Goal: Task Accomplishment & Management: Manage account settings

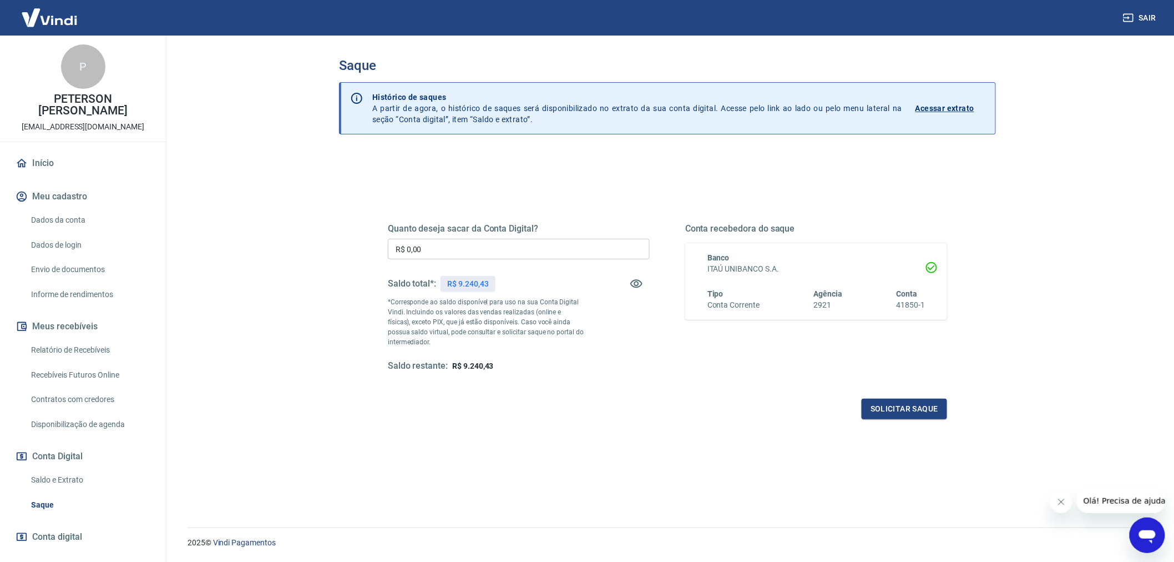
click at [439, 242] on input "R$ 0,00" at bounding box center [519, 249] width 262 height 21
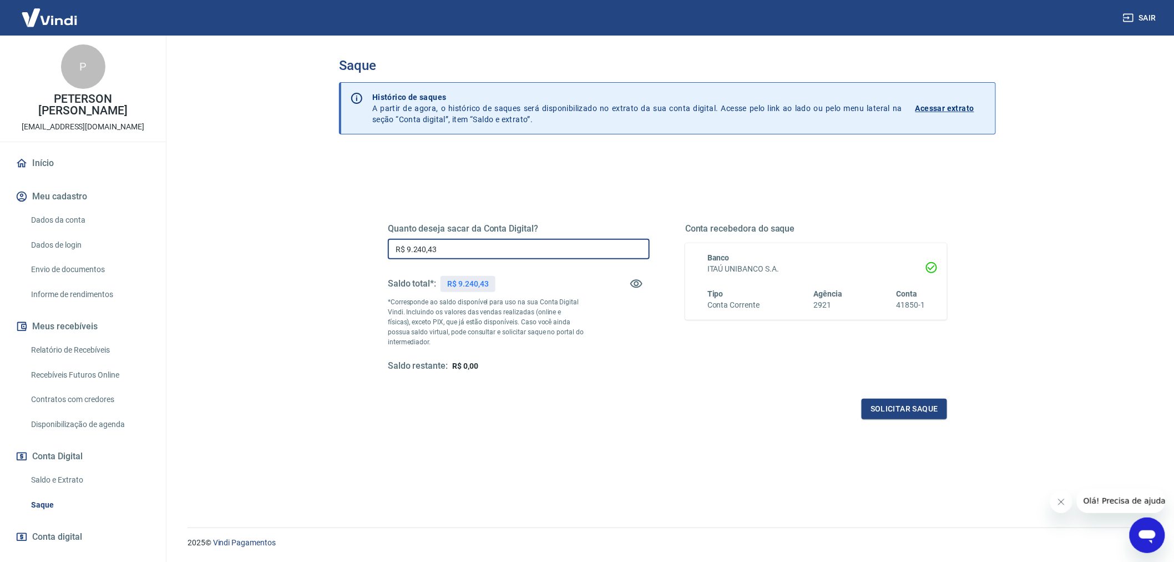
type input "R$ 9.240,43"
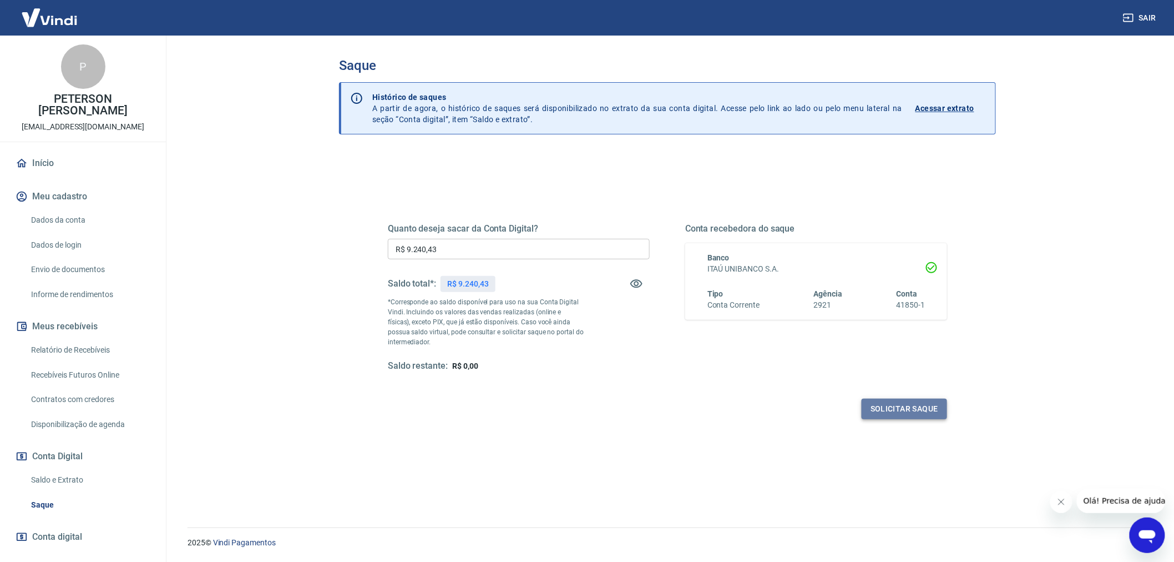
click at [908, 408] on button "Solicitar saque" at bounding box center [904, 408] width 85 height 21
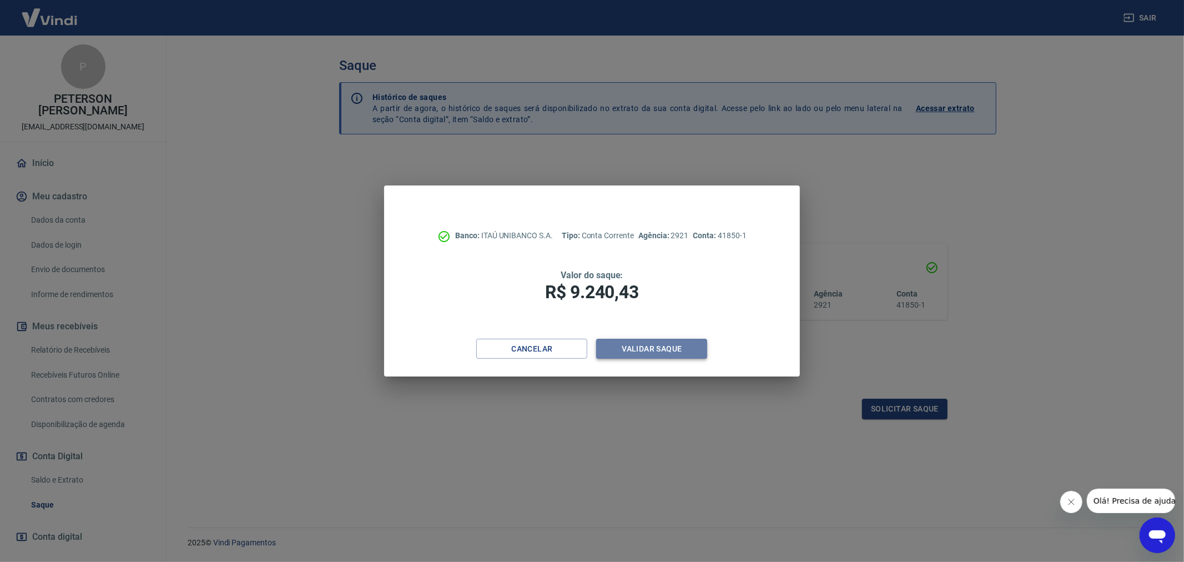
click at [645, 347] on button "Validar saque" at bounding box center [651, 348] width 111 height 21
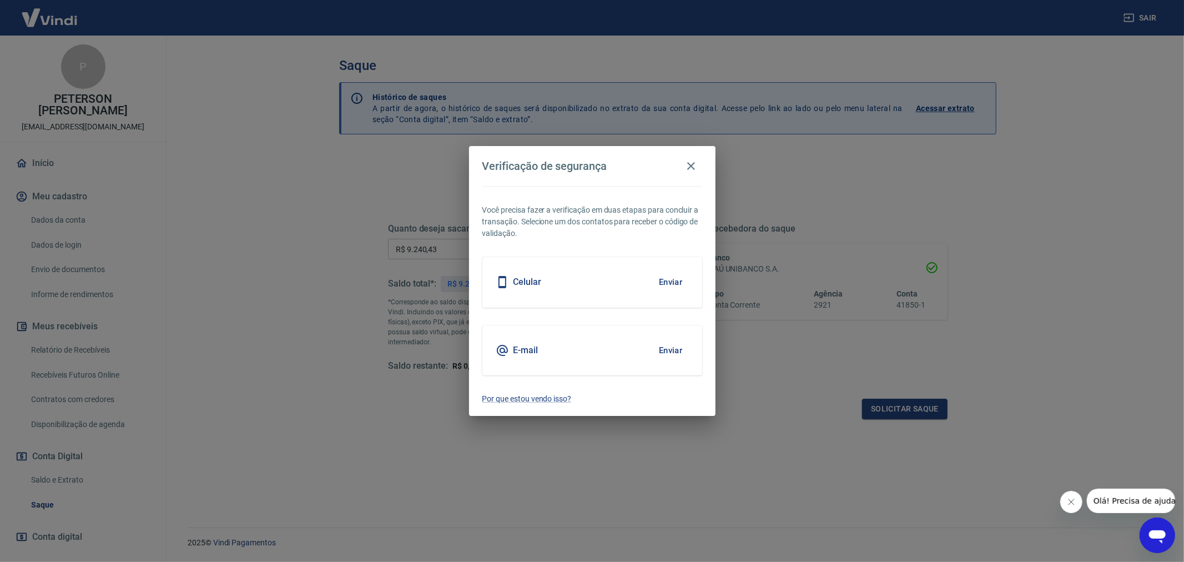
click at [672, 350] on button "Enviar" at bounding box center [671, 349] width 36 height 23
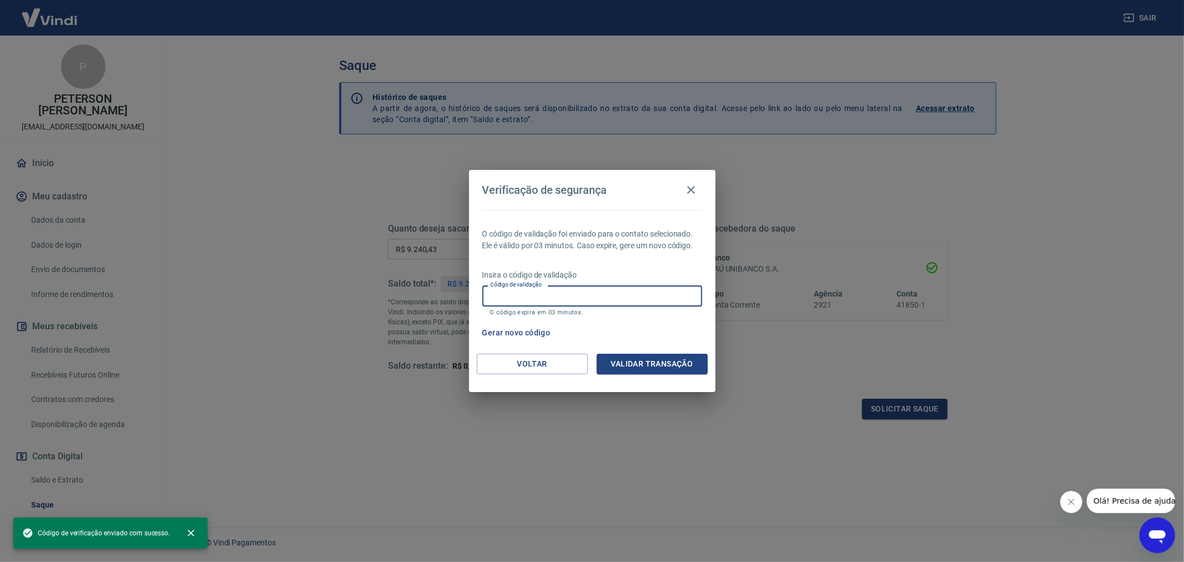
click at [546, 292] on input "Código de validação" at bounding box center [592, 295] width 220 height 21
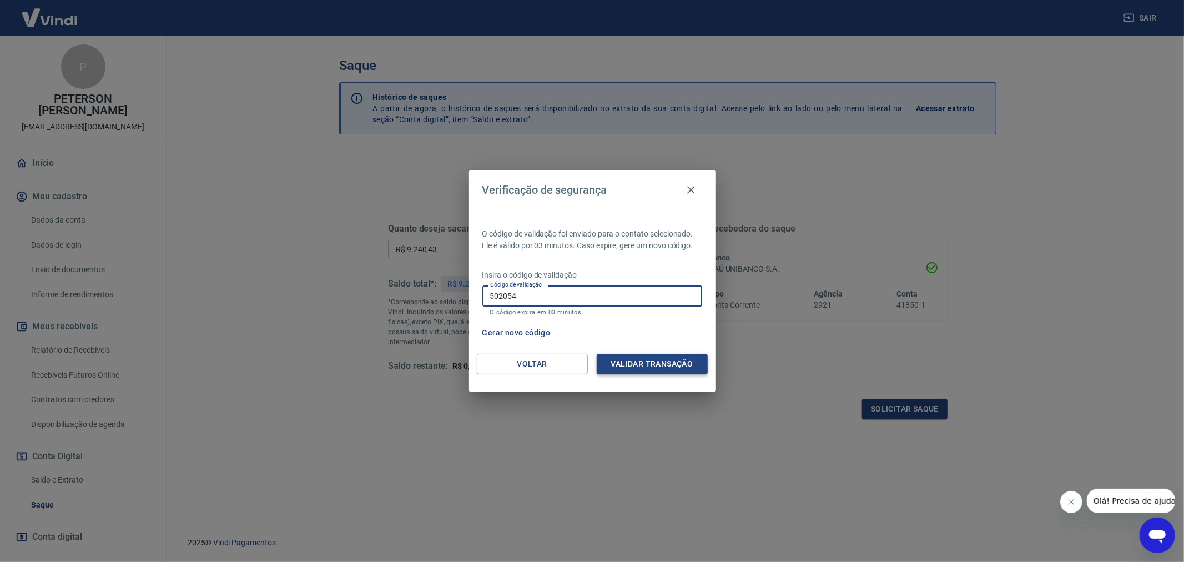
type input "502054"
click at [650, 363] on button "Validar transação" at bounding box center [651, 363] width 111 height 21
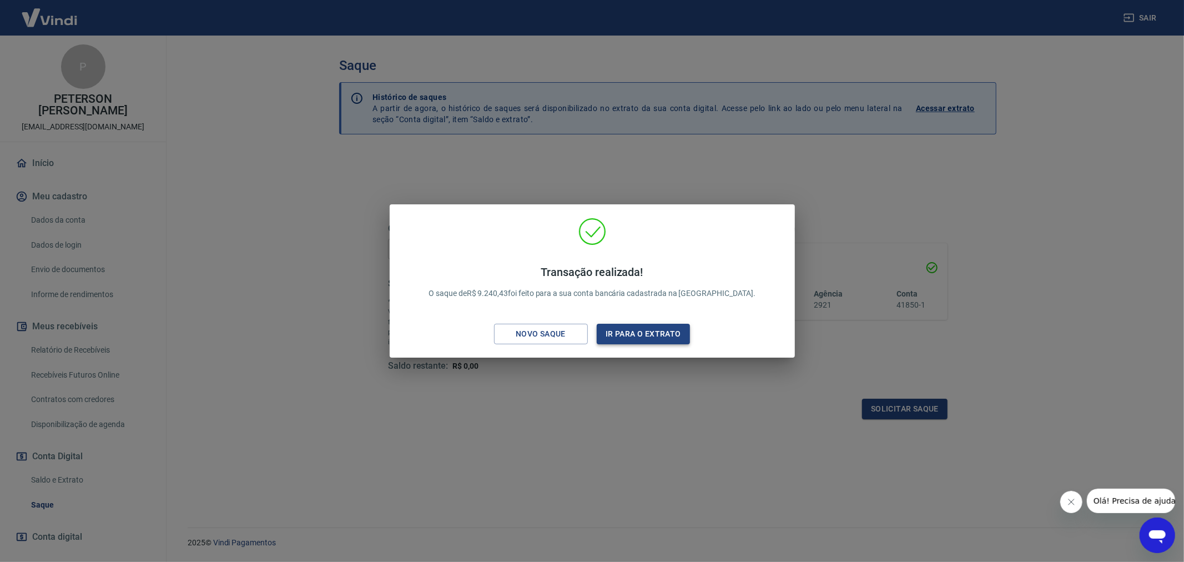
click at [640, 336] on button "Ir para o extrato" at bounding box center [643, 333] width 94 height 21
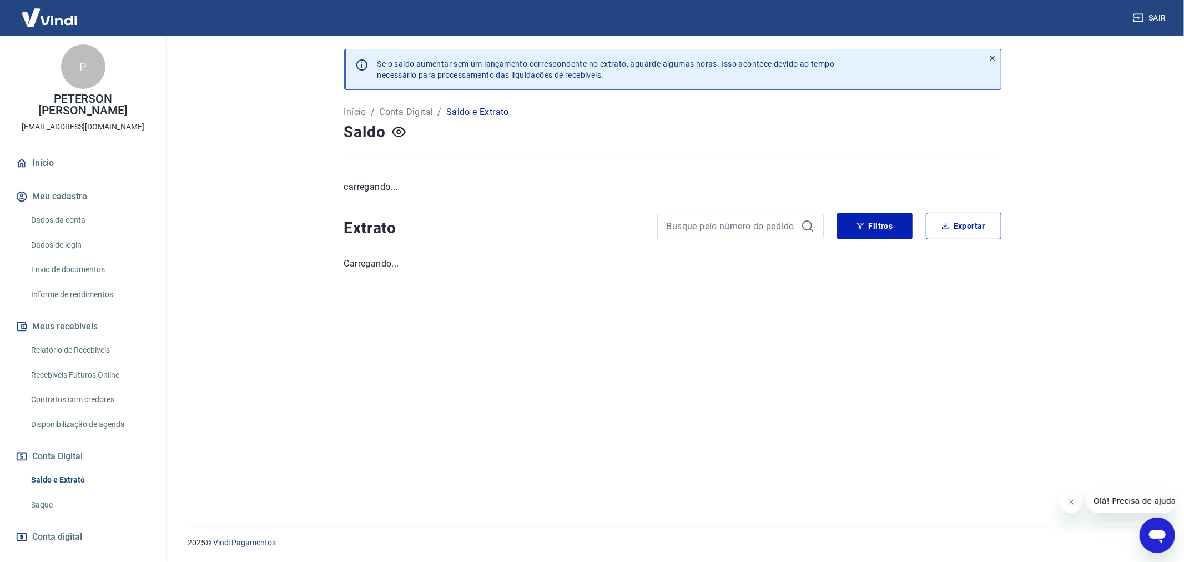
click at [481, 112] on p "Saldo e Extrato" at bounding box center [477, 111] width 63 height 13
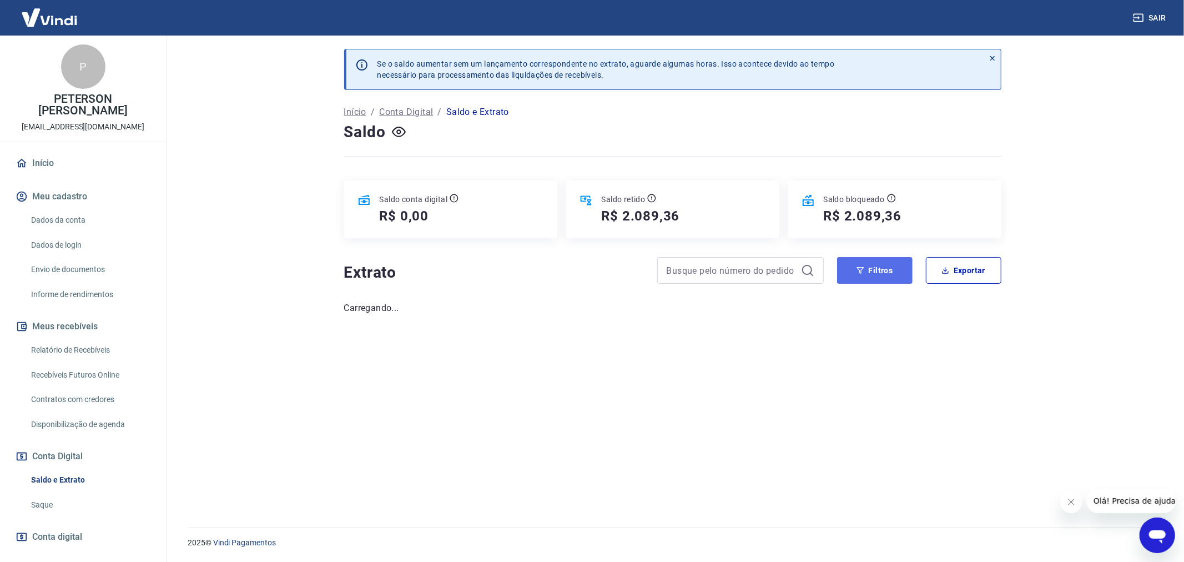
click at [886, 267] on button "Filtros" at bounding box center [874, 270] width 75 height 27
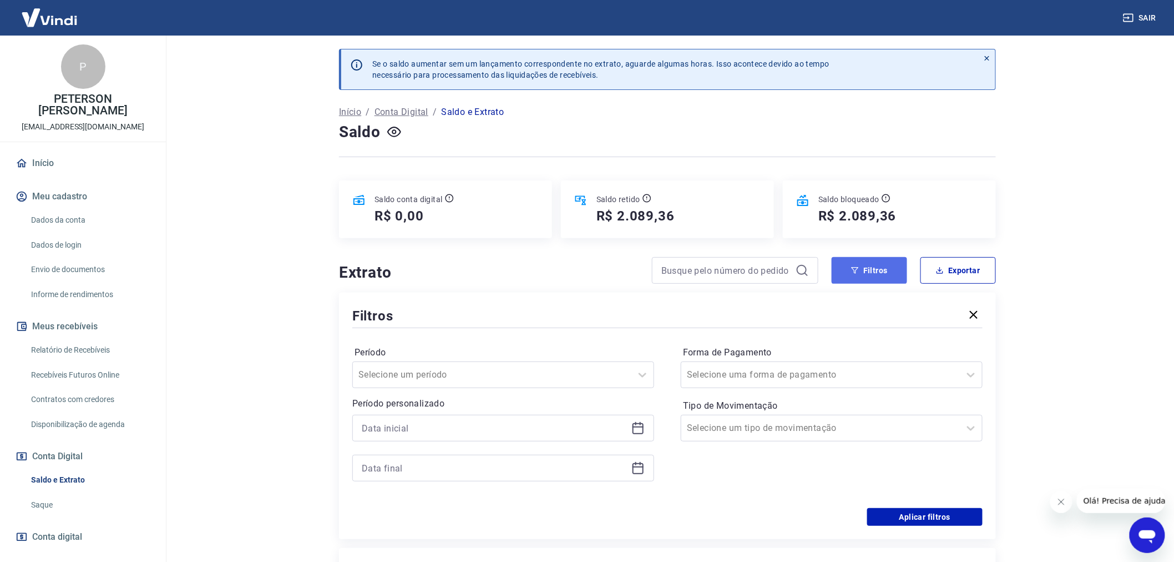
click at [875, 268] on button "Filtros" at bounding box center [869, 270] width 75 height 27
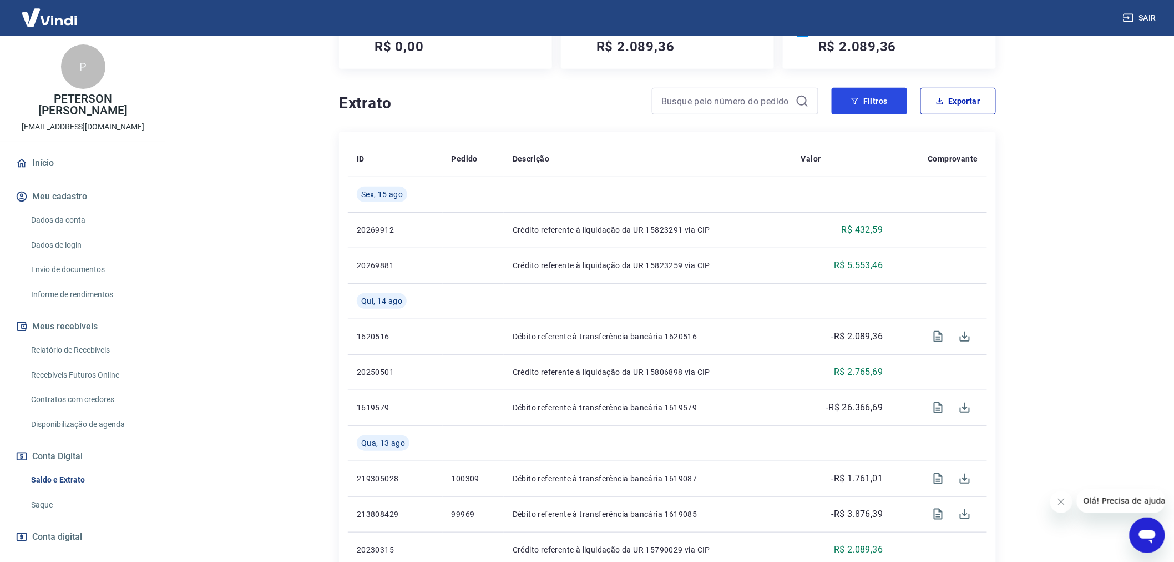
scroll to position [185, 0]
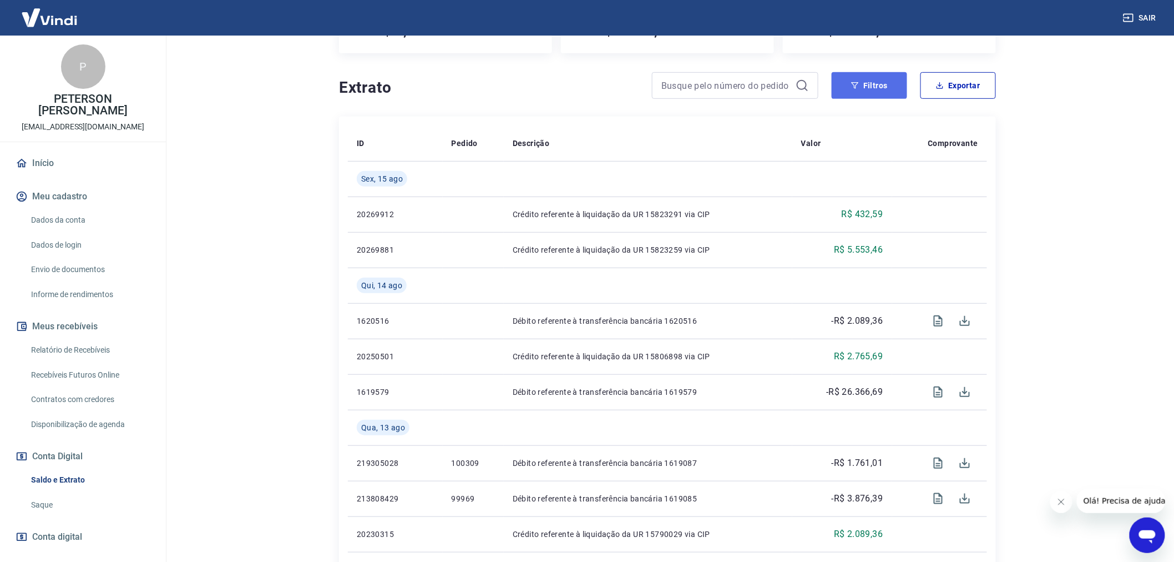
click at [869, 81] on button "Filtros" at bounding box center [869, 85] width 75 height 27
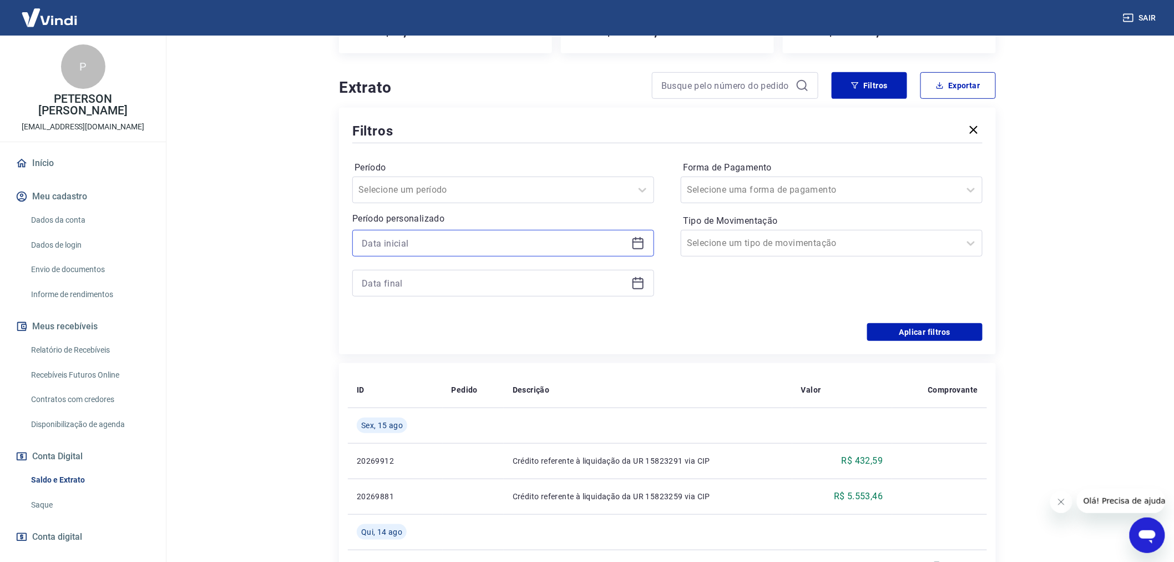
click at [389, 250] on input at bounding box center [494, 243] width 265 height 17
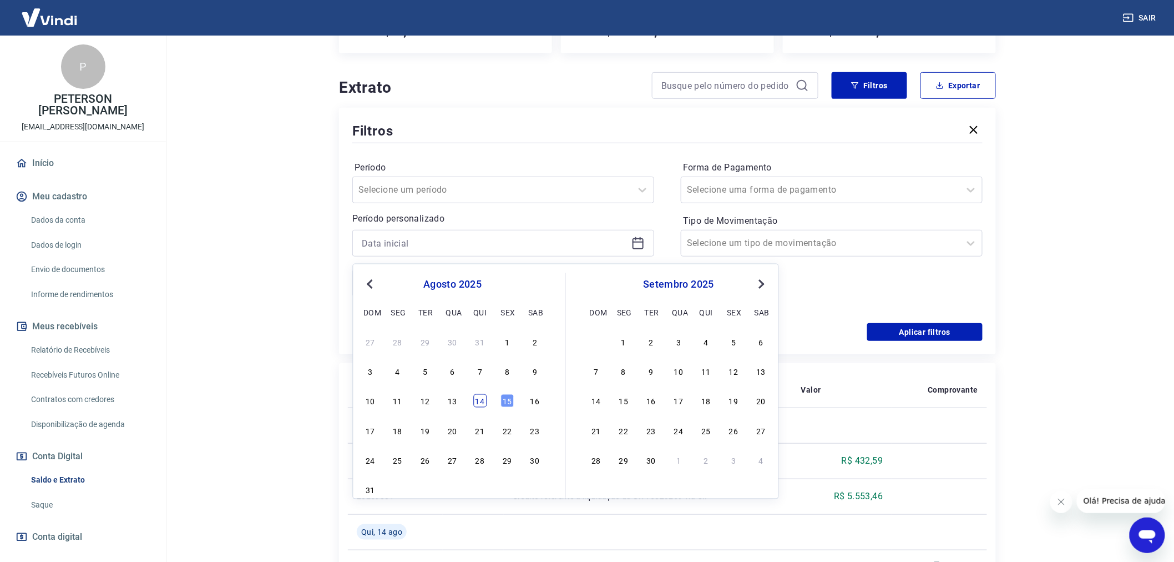
click at [474, 400] on div "14" at bounding box center [479, 400] width 13 height 13
type input "[DATE]"
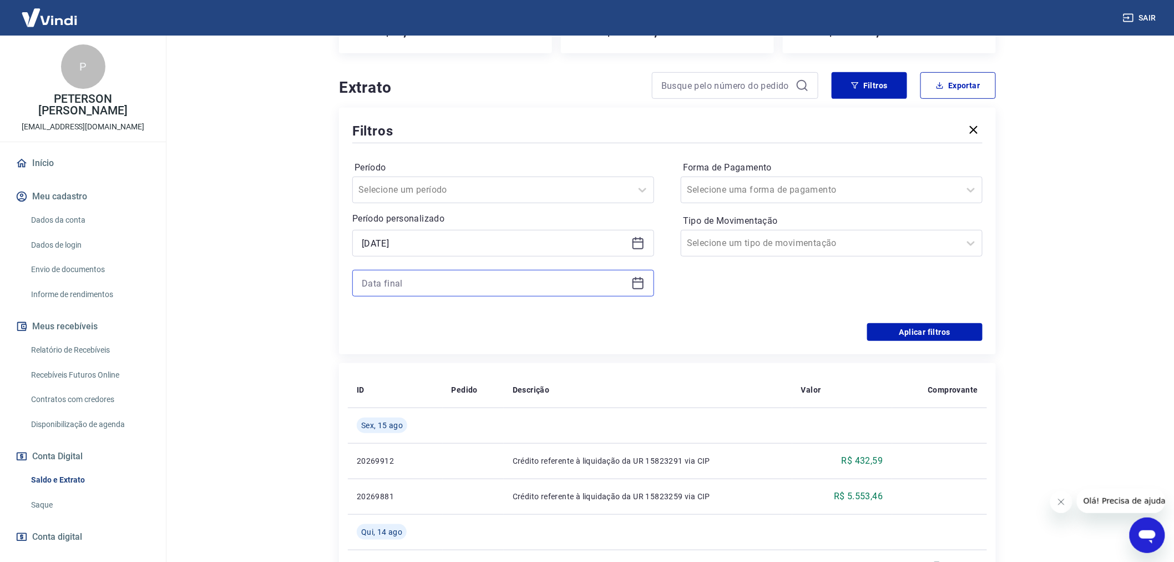
click at [365, 283] on input at bounding box center [494, 283] width 265 height 17
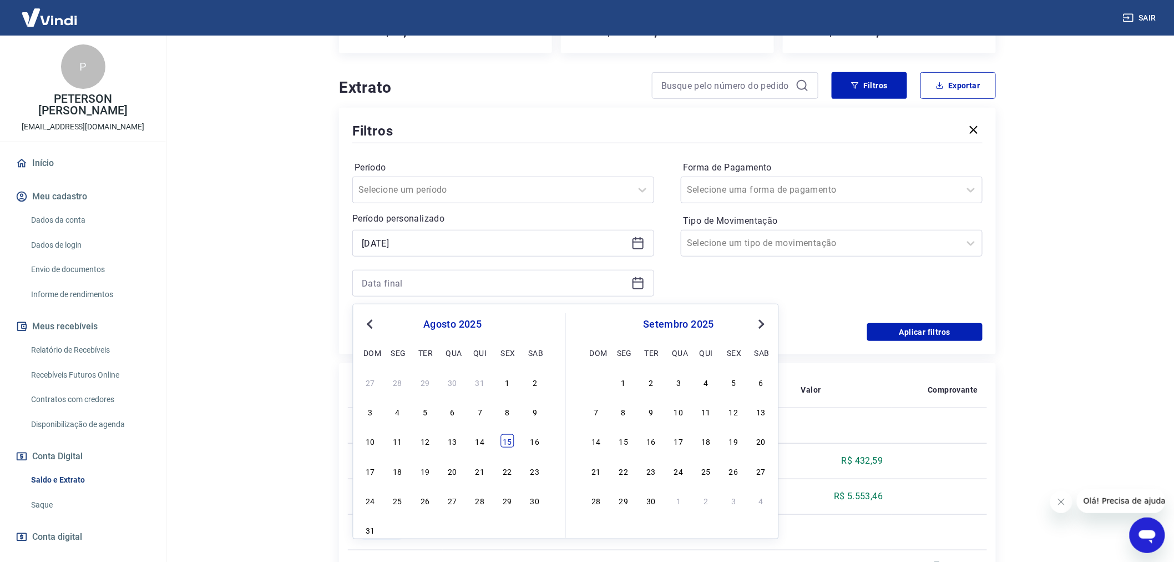
click at [510, 436] on div "15" at bounding box center [507, 440] width 13 height 13
type input "[DATE]"
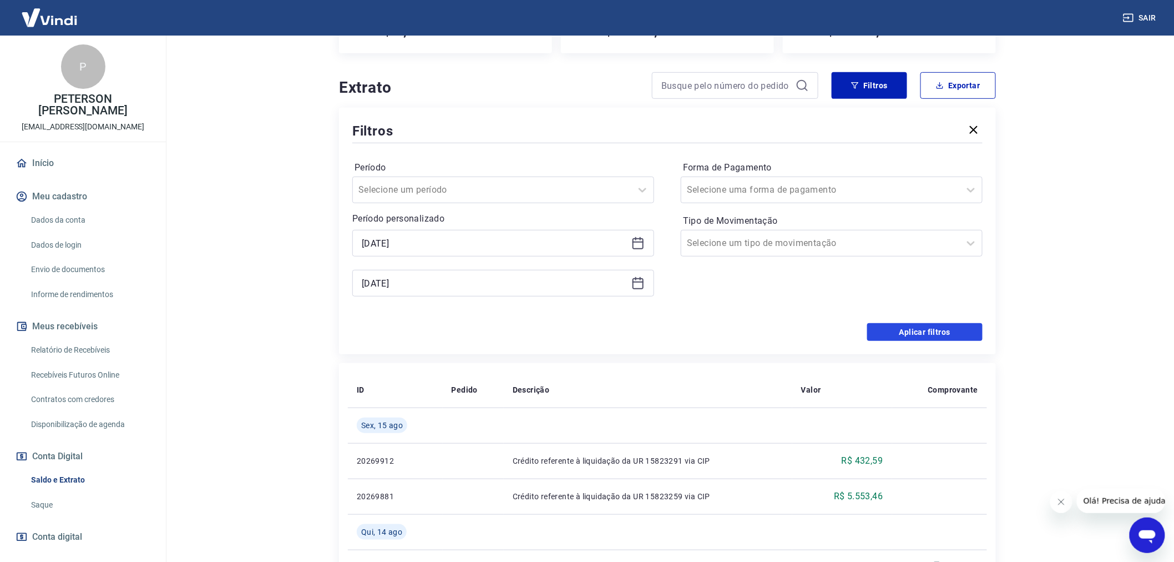
click at [926, 330] on button "Aplicar filtros" at bounding box center [924, 332] width 115 height 18
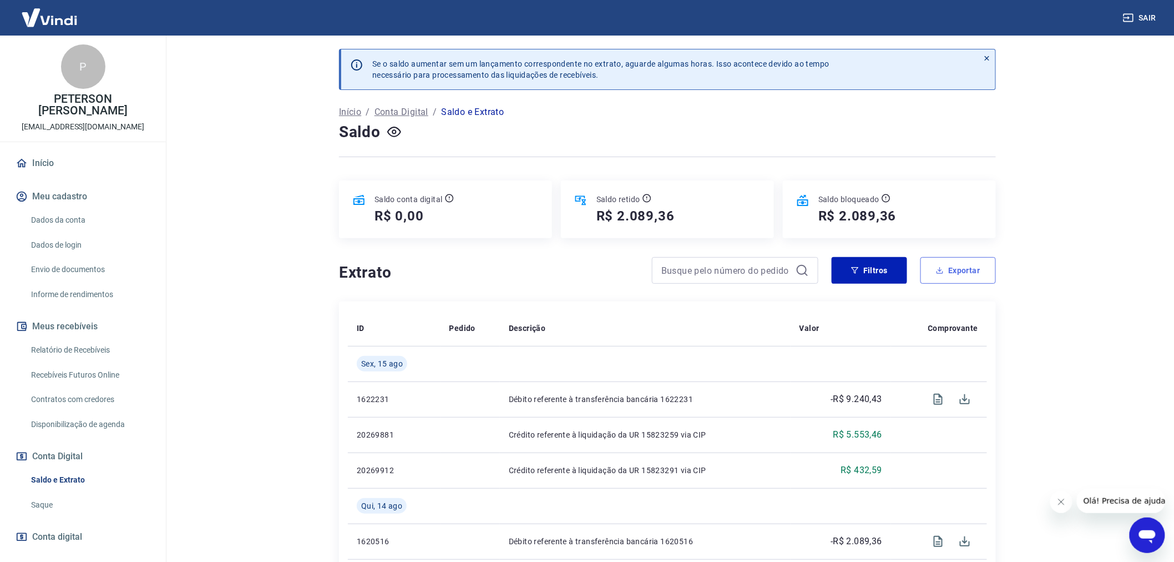
click at [966, 270] on button "Exportar" at bounding box center [958, 270] width 75 height 27
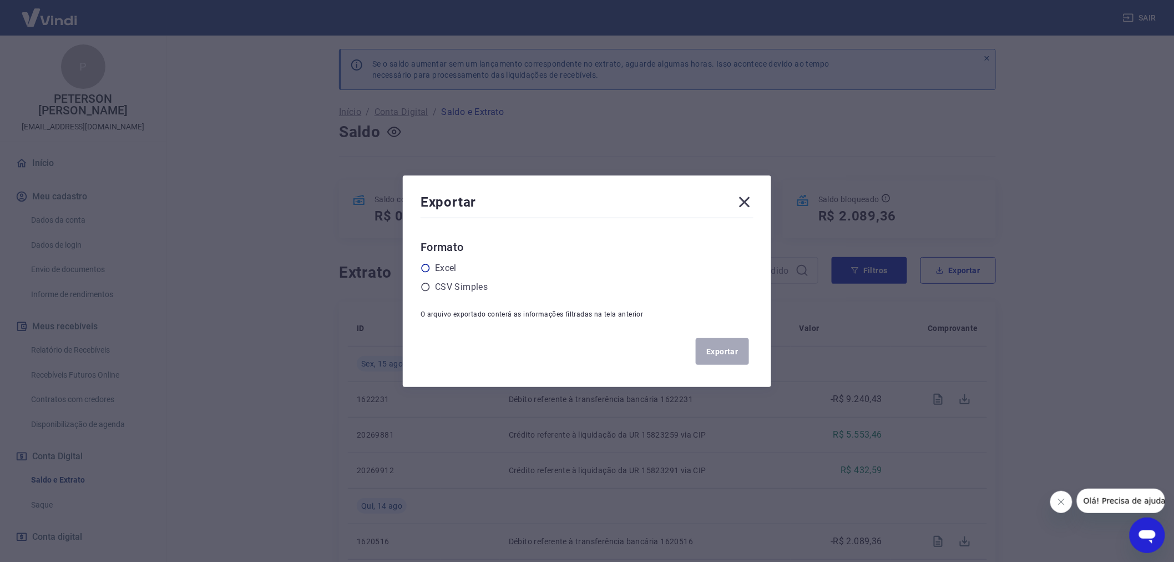
click at [429, 270] on icon at bounding box center [426, 268] width 10 height 10
click at [0, 0] on input "radio" at bounding box center [0, 0] width 0 height 0
click at [735, 352] on button "Exportar" at bounding box center [722, 351] width 53 height 27
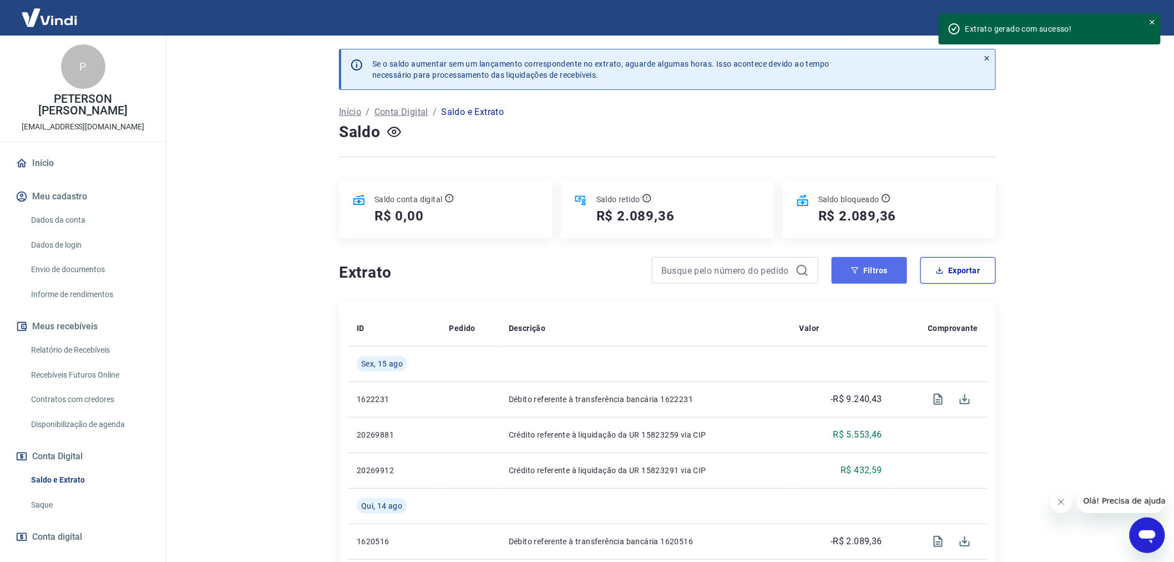
click at [867, 266] on button "Filtros" at bounding box center [869, 270] width 75 height 27
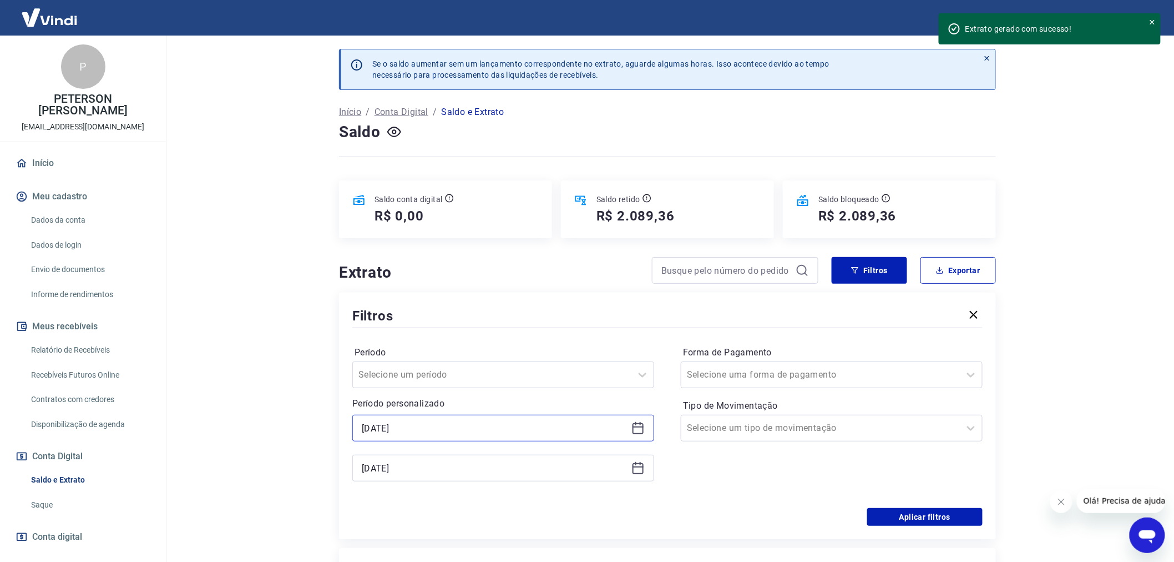
click at [374, 425] on input "[DATE]" at bounding box center [494, 427] width 265 height 17
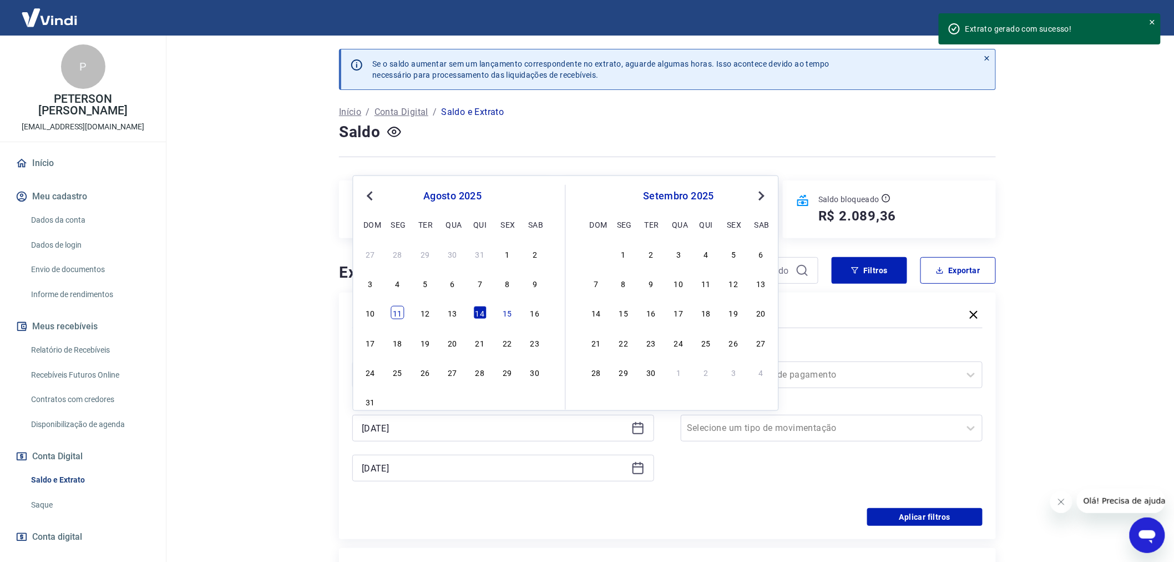
click at [398, 309] on div "11" at bounding box center [397, 312] width 13 height 13
type input "[DATE]"
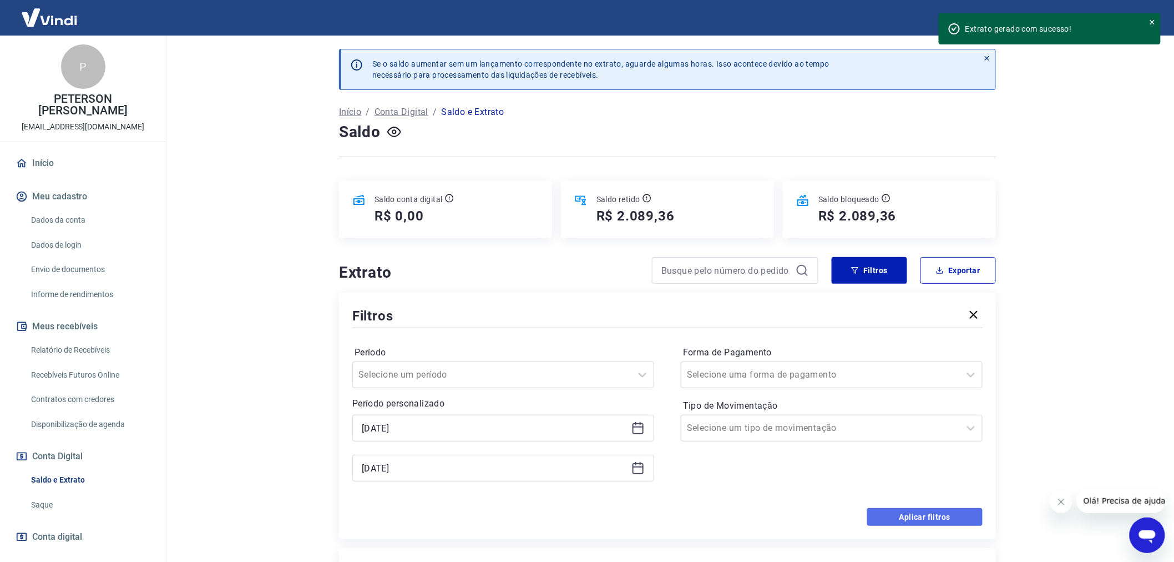
click at [936, 518] on button "Aplicar filtros" at bounding box center [924, 517] width 115 height 18
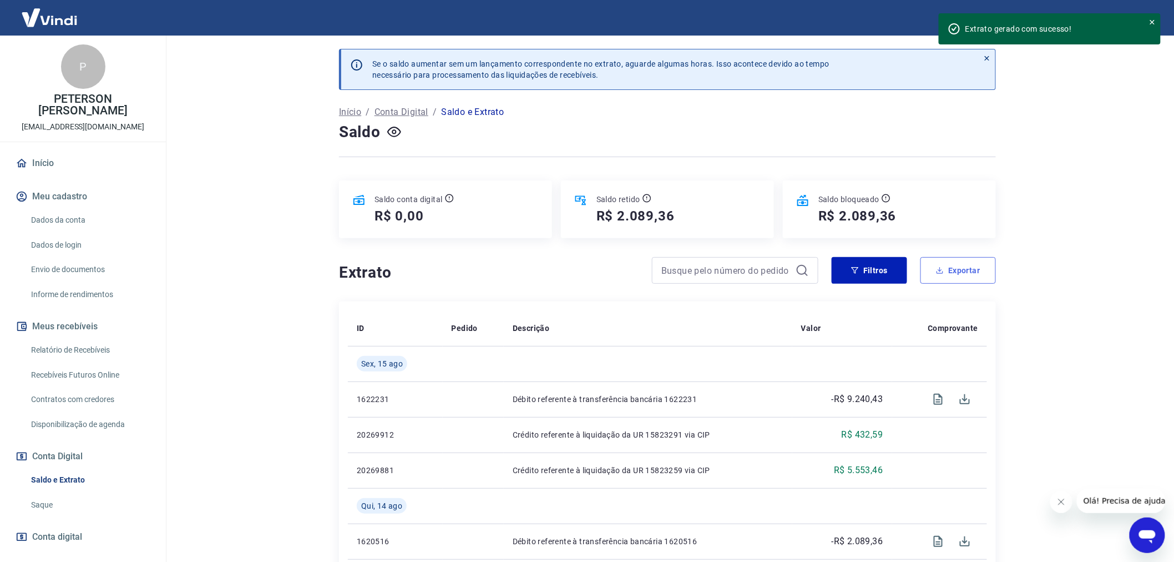
click at [957, 276] on button "Exportar" at bounding box center [958, 270] width 75 height 27
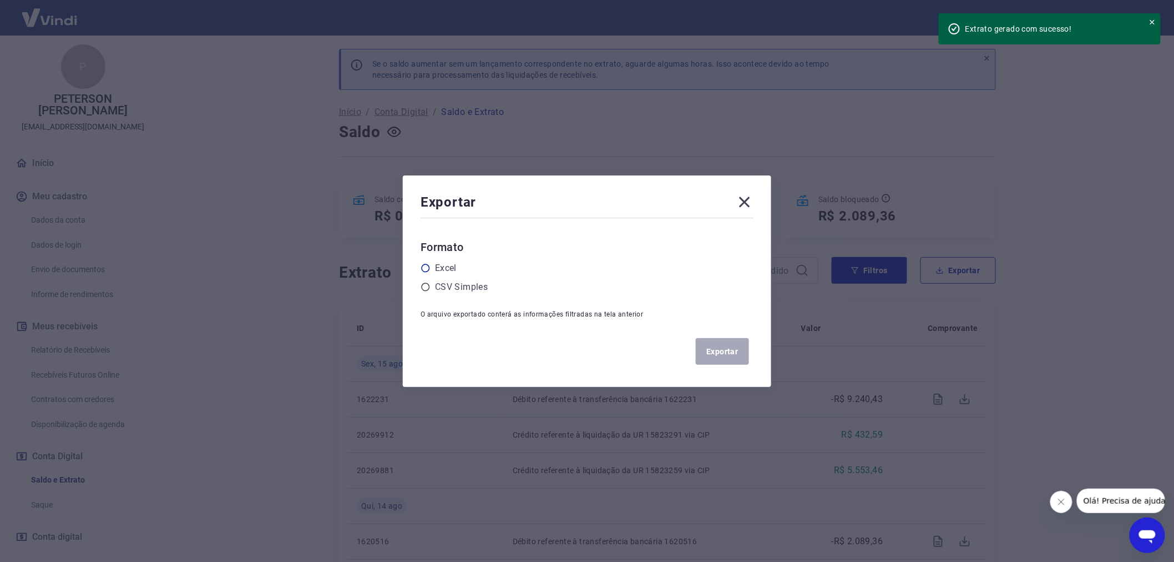
click at [427, 266] on icon at bounding box center [426, 268] width 8 height 8
click at [0, 0] on input "radio" at bounding box center [0, 0] width 0 height 0
click at [720, 354] on button "Exportar" at bounding box center [722, 351] width 53 height 27
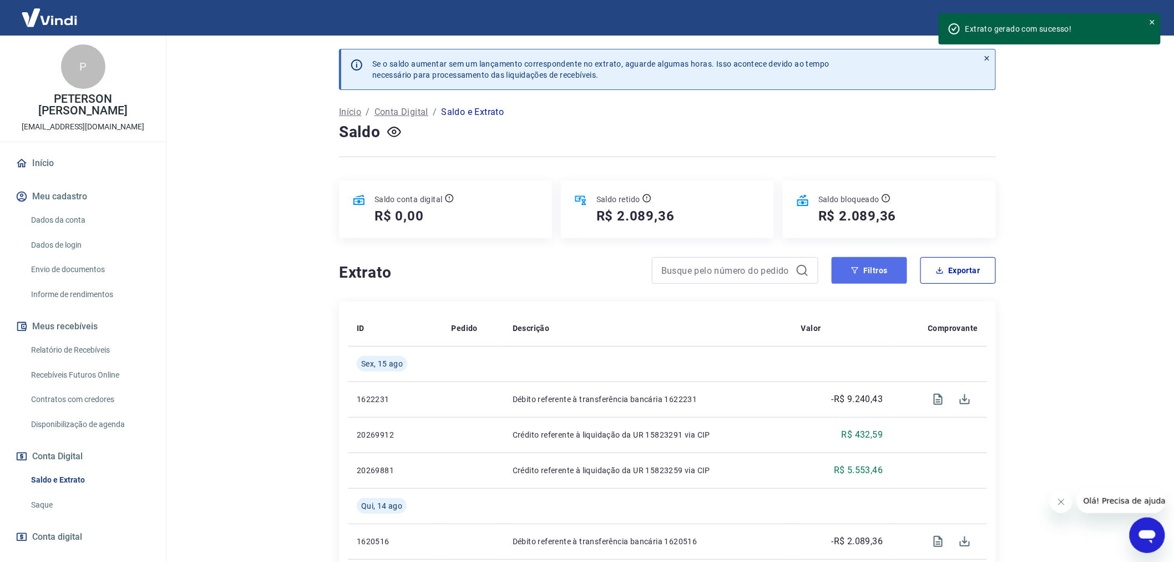
click at [873, 270] on button "Filtros" at bounding box center [869, 270] width 75 height 27
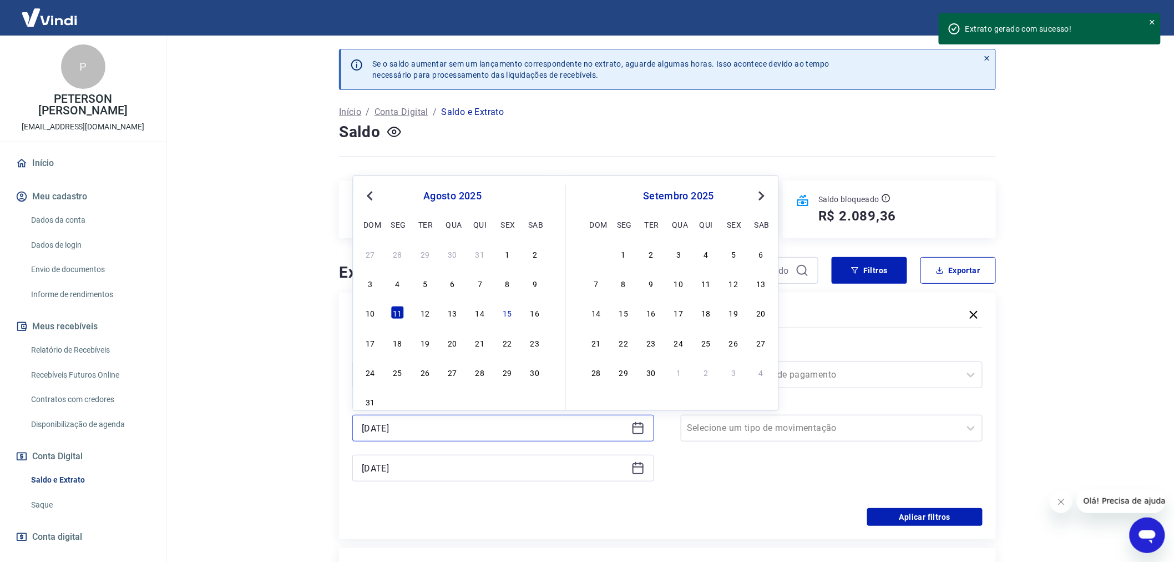
click at [368, 426] on input "[DATE]" at bounding box center [494, 427] width 265 height 17
click at [424, 284] on div "5" at bounding box center [424, 282] width 13 height 13
type input "[DATE]"
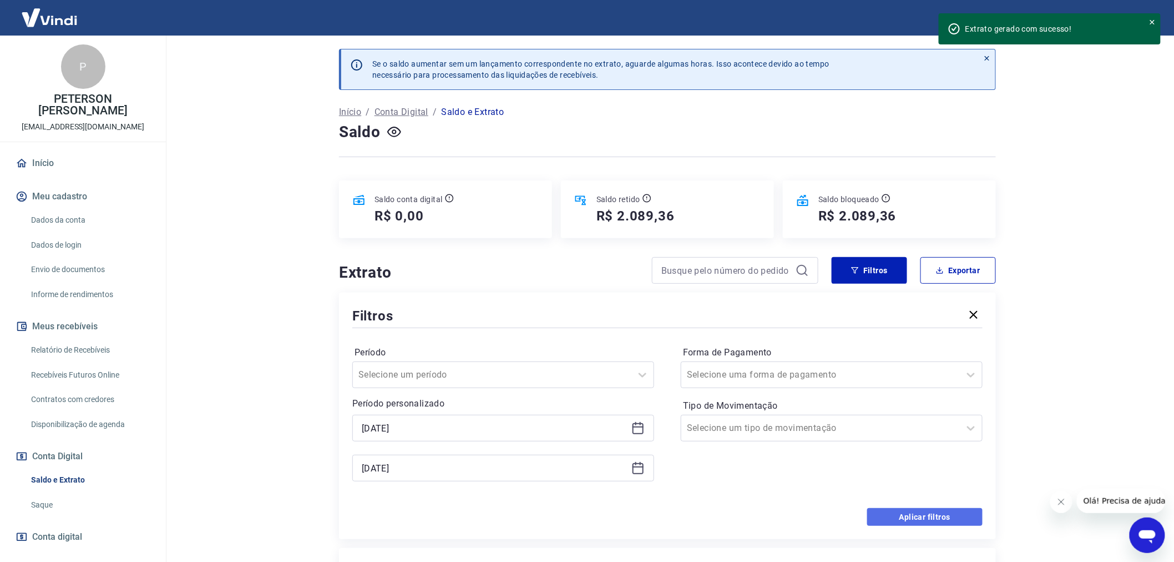
click at [924, 517] on button "Aplicar filtros" at bounding box center [924, 517] width 115 height 18
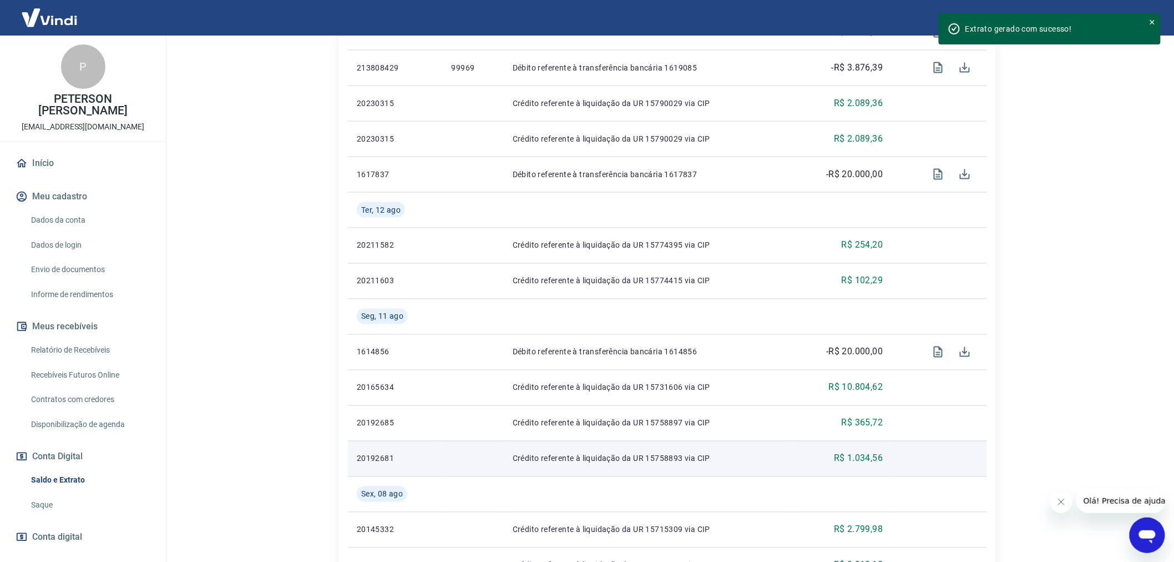
scroll to position [850, 0]
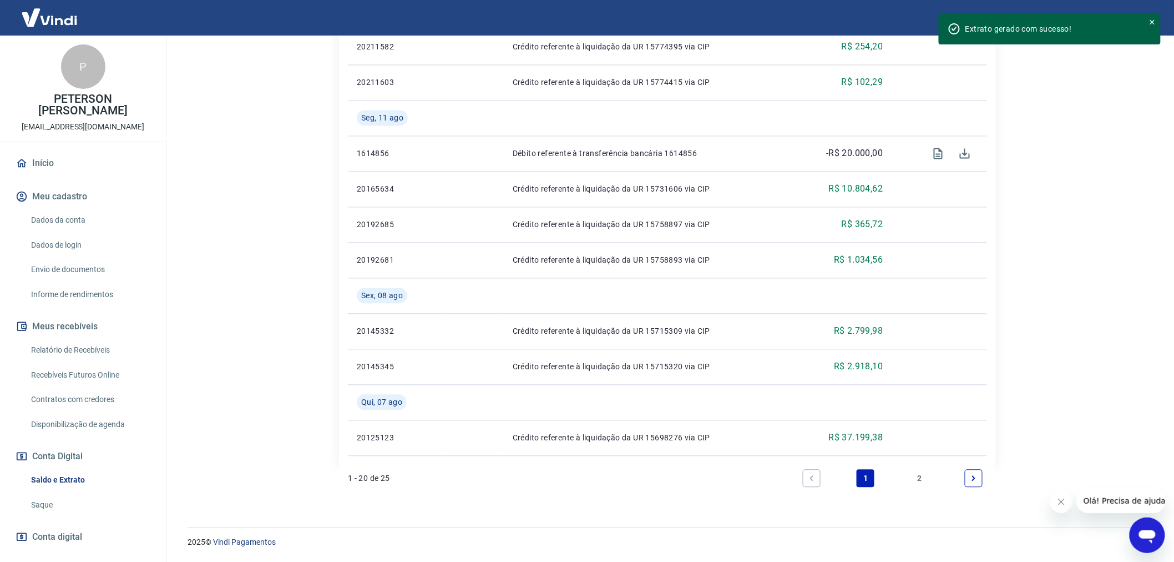
click at [923, 481] on link "2" at bounding box center [920, 478] width 18 height 18
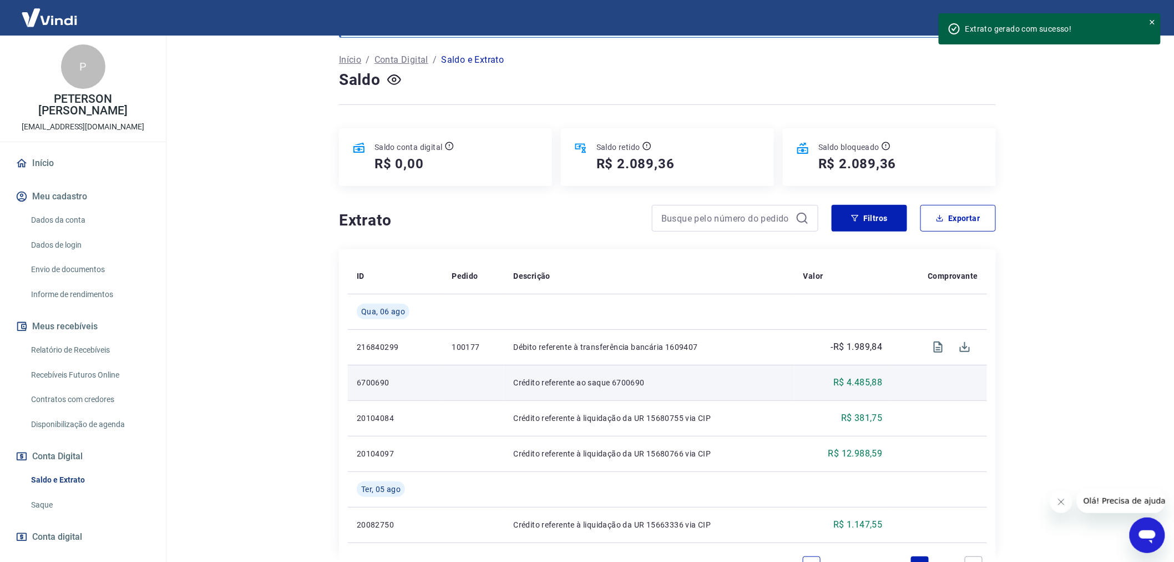
scroll to position [139, 0]
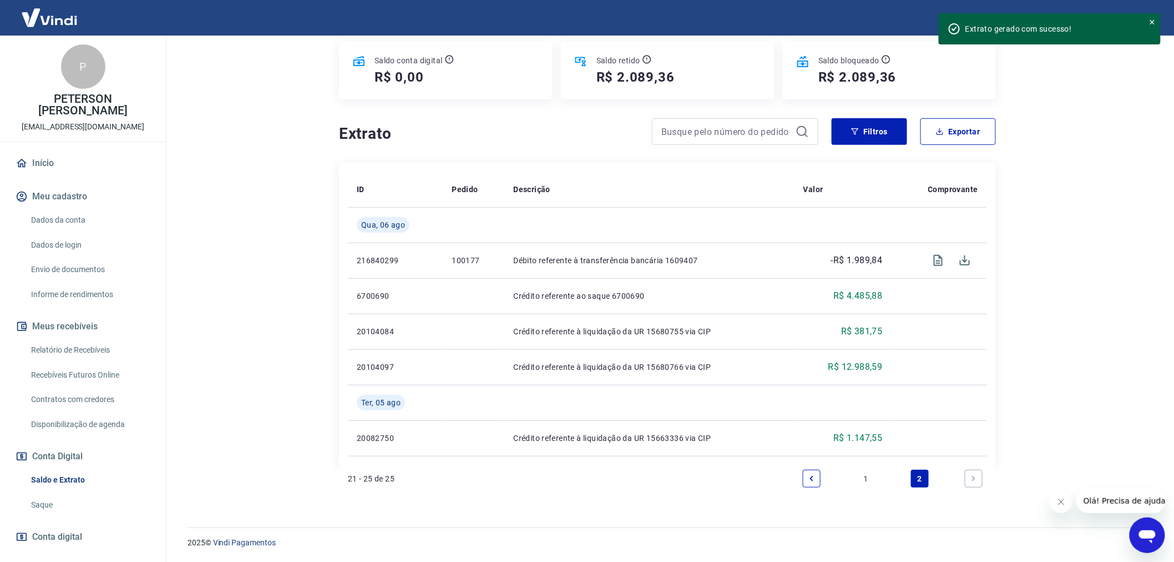
click at [874, 481] on link "1" at bounding box center [866, 478] width 18 height 18
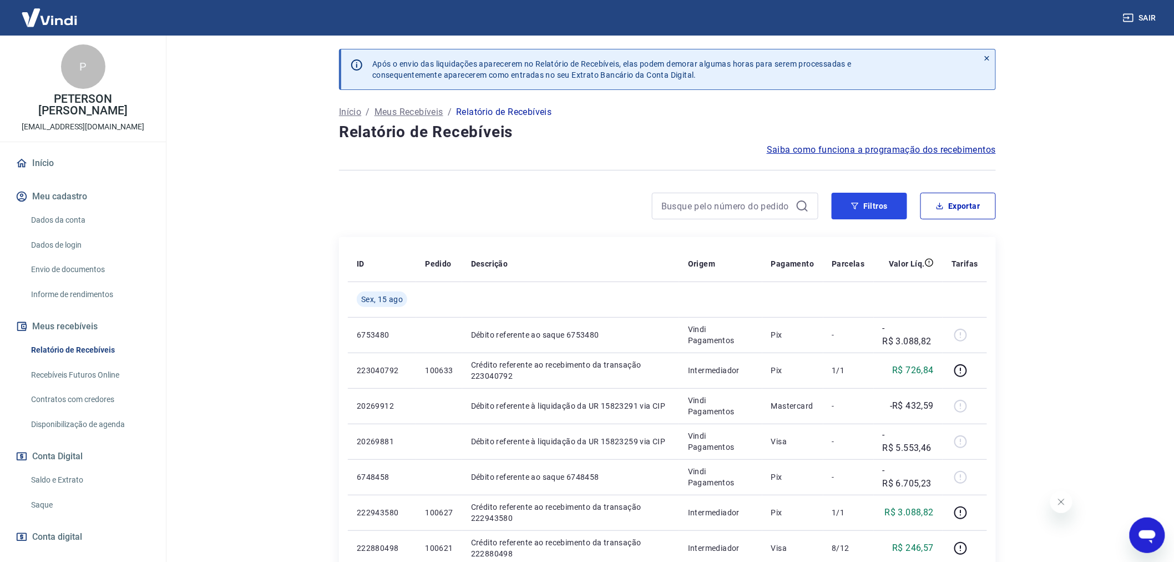
drag, startPoint x: 877, startPoint y: 205, endPoint x: 572, endPoint y: 478, distance: 409.1
click at [877, 205] on button "Filtros" at bounding box center [869, 206] width 75 height 27
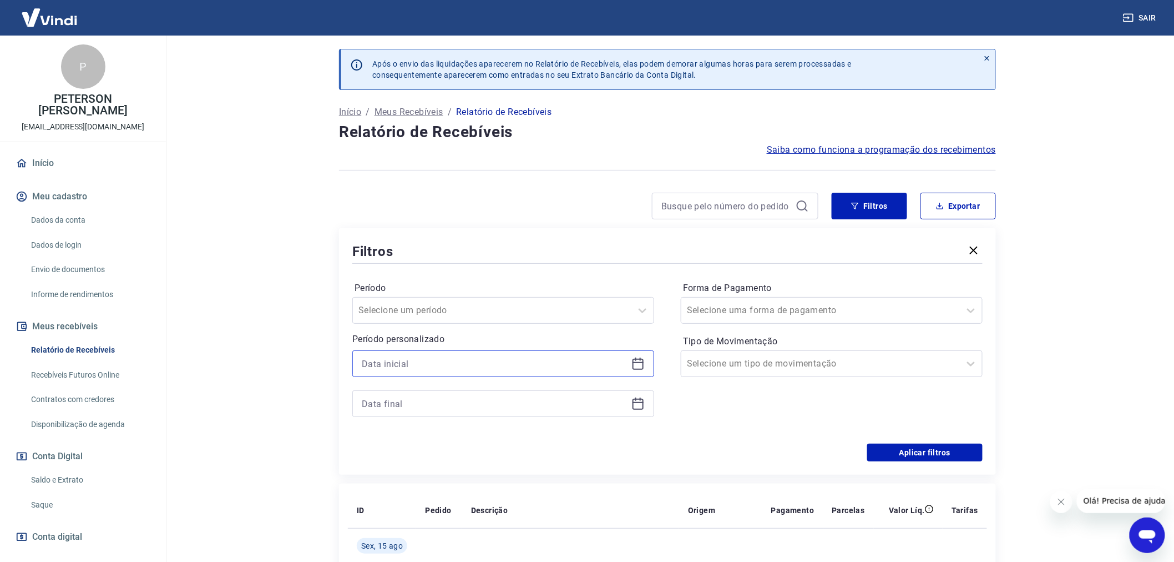
click at [427, 361] on input at bounding box center [494, 363] width 265 height 17
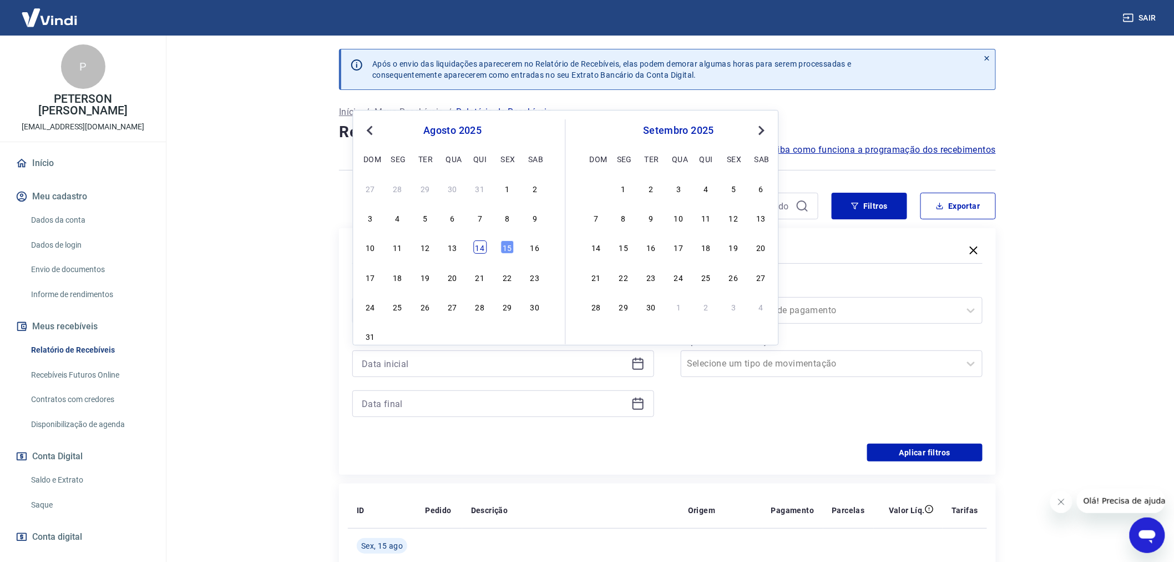
click at [476, 247] on div "14" at bounding box center [479, 246] width 13 height 13
type input "[DATE]"
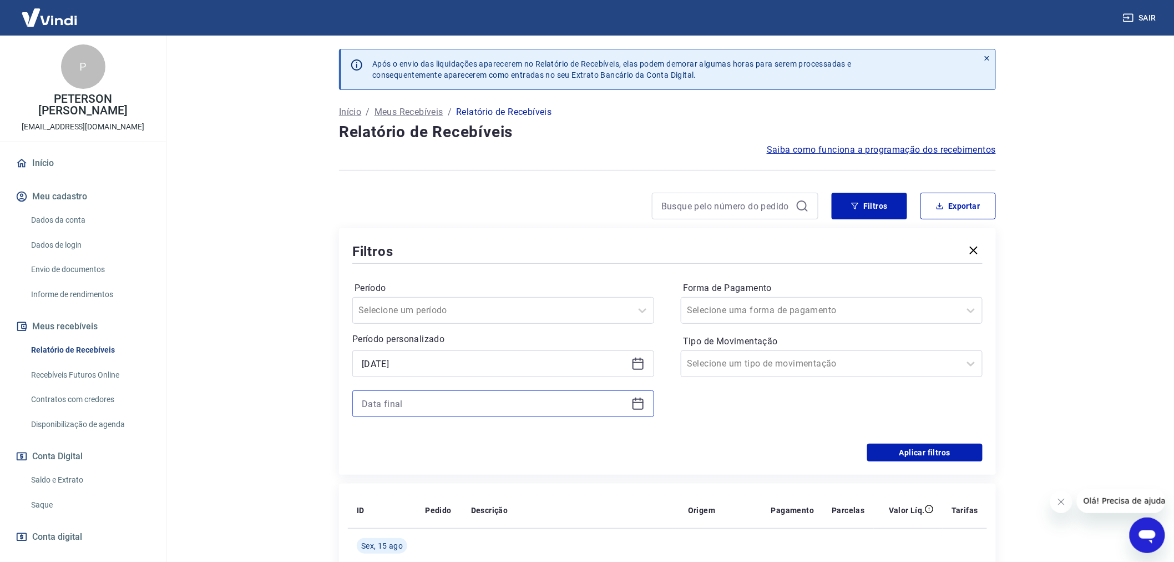
click at [417, 395] on input at bounding box center [494, 403] width 265 height 17
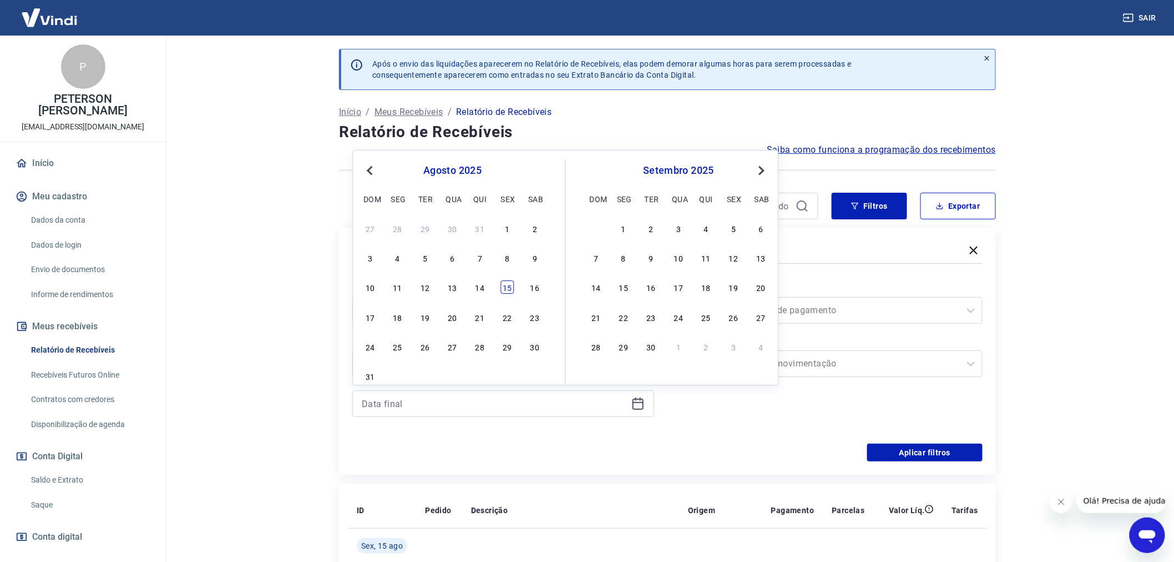
click at [504, 287] on div "15" at bounding box center [507, 287] width 13 height 13
type input "[DATE]"
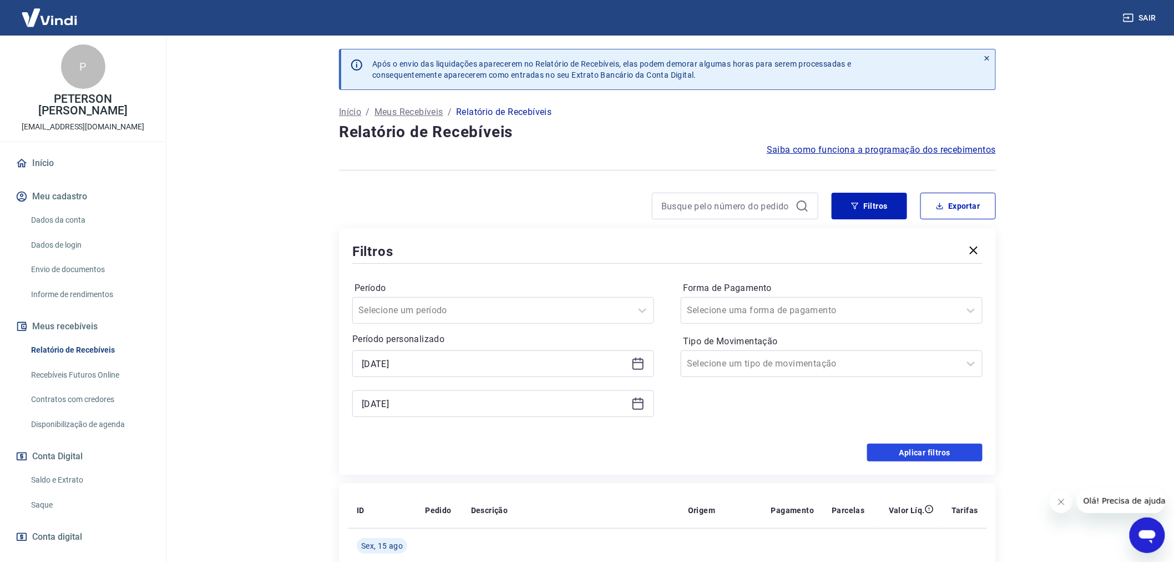
drag, startPoint x: 917, startPoint y: 450, endPoint x: 835, endPoint y: 198, distance: 265.0
click at [918, 450] on button "Aplicar filtros" at bounding box center [924, 452] width 115 height 18
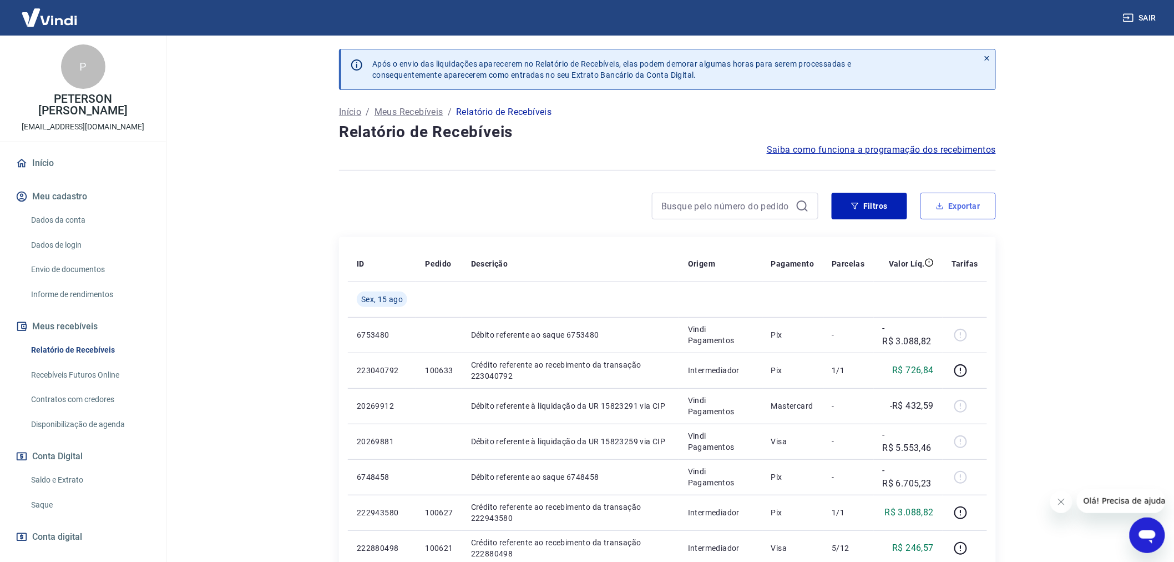
drag, startPoint x: 956, startPoint y: 198, endPoint x: 786, endPoint y: 240, distance: 175.0
click at [956, 198] on button "Exportar" at bounding box center [958, 206] width 75 height 27
type input "[DATE]"
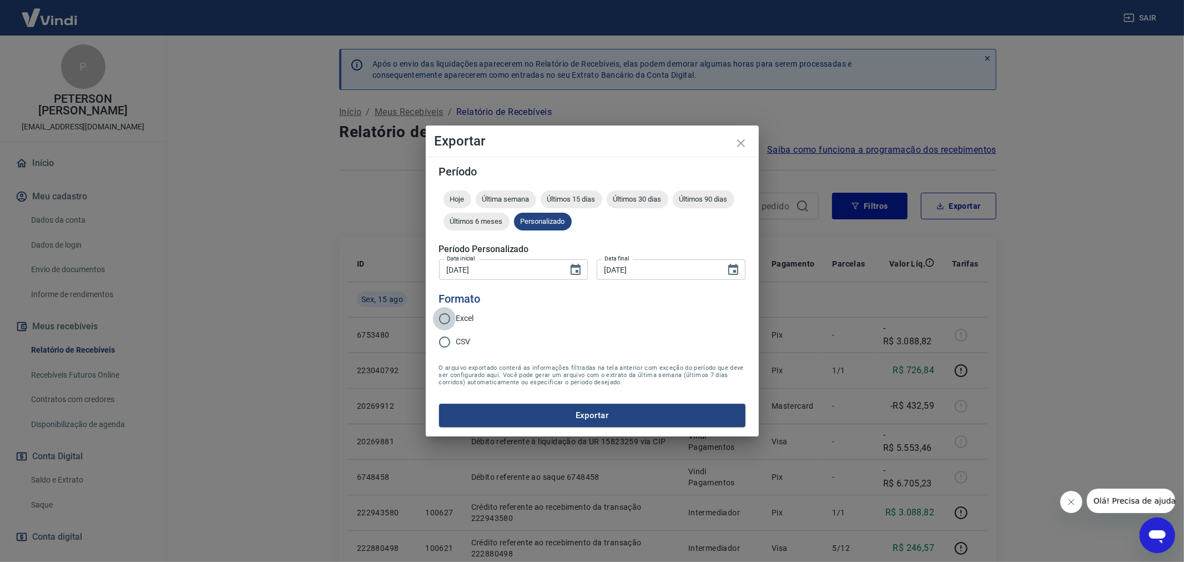
click at [449, 316] on input "Excel" at bounding box center [444, 318] width 23 height 23
radio input "true"
click at [548, 414] on button "Exportar" at bounding box center [592, 414] width 306 height 23
